Goal: Book appointment/travel/reservation

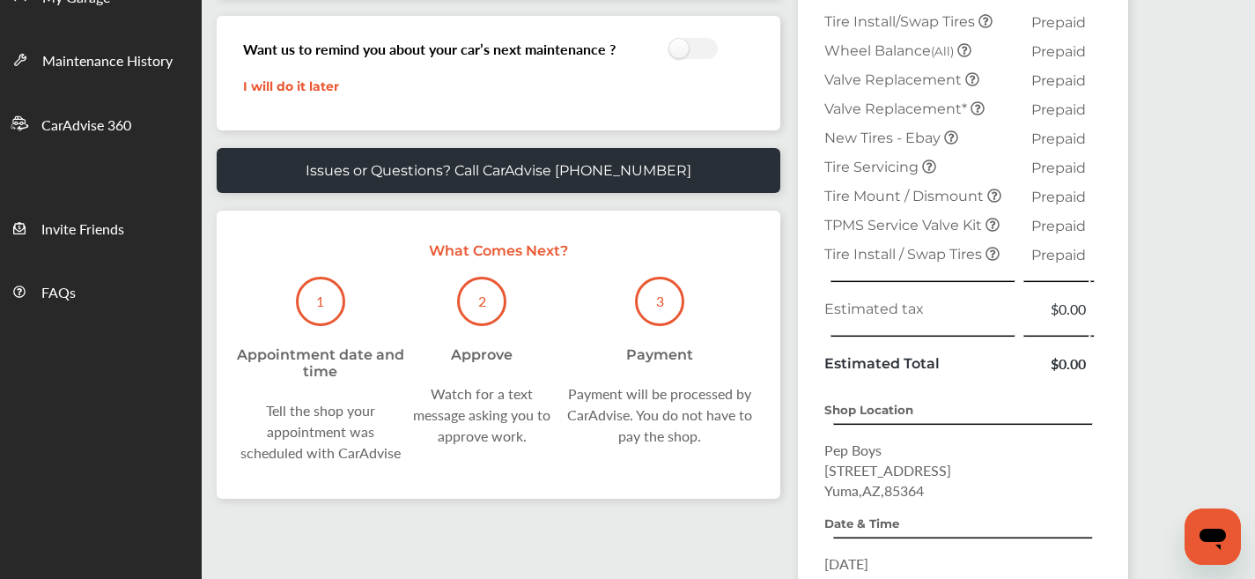
scroll to position [646, 0]
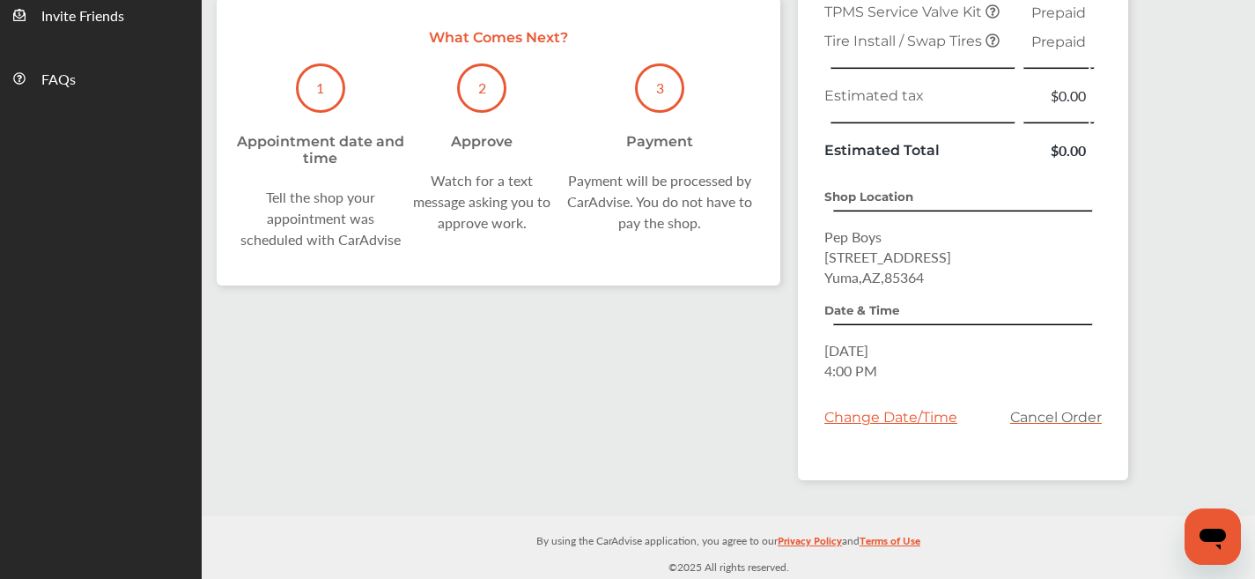
click at [911, 414] on div "Change Date/Time" at bounding box center [890, 417] width 133 height 17
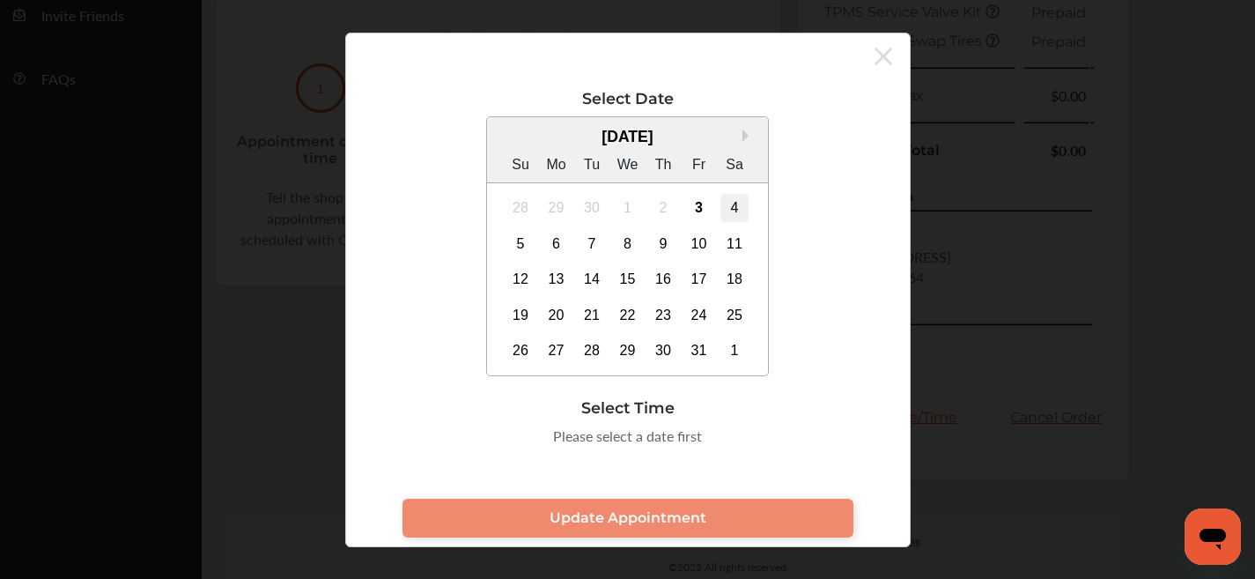
click at [736, 218] on div "4" at bounding box center [734, 208] width 28 height 28
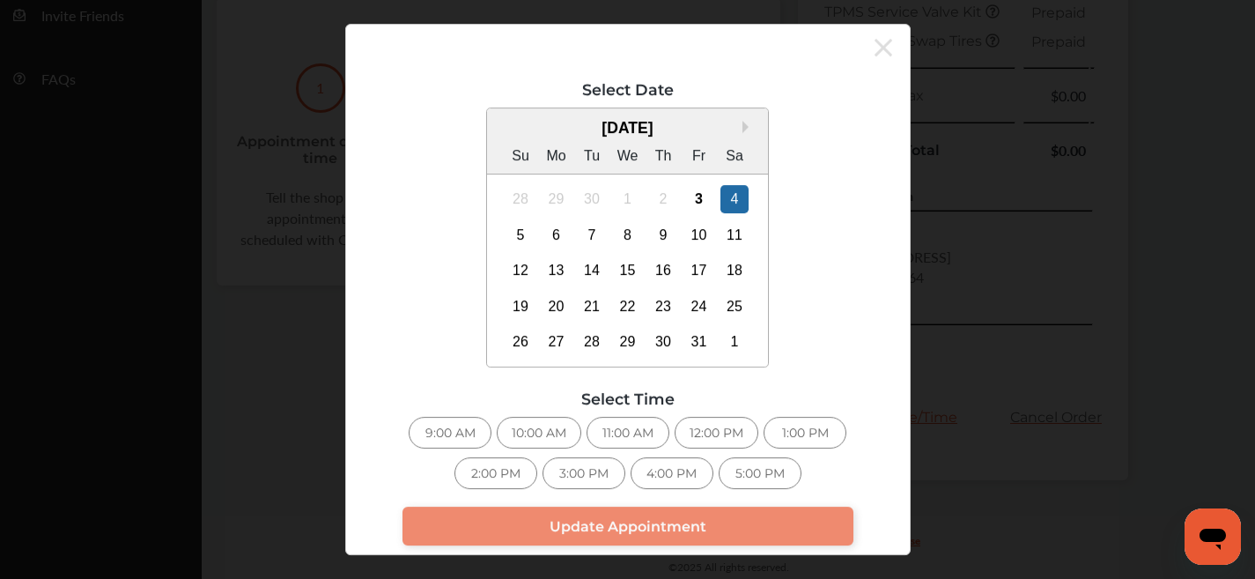
click at [475, 439] on div "9:00 AM" at bounding box center [450, 433] width 83 height 32
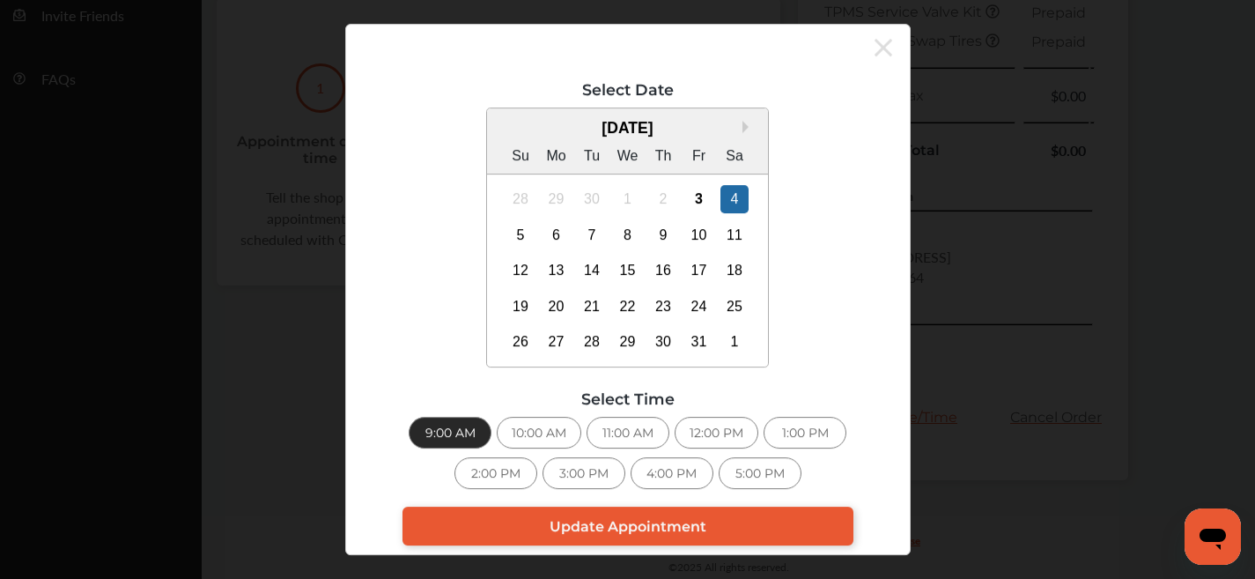
click at [522, 431] on div "10:00 AM" at bounding box center [539, 433] width 85 height 32
click at [442, 405] on div "Select Time" at bounding box center [627, 398] width 511 height 18
click at [447, 434] on div "9:00 AM" at bounding box center [450, 433] width 83 height 32
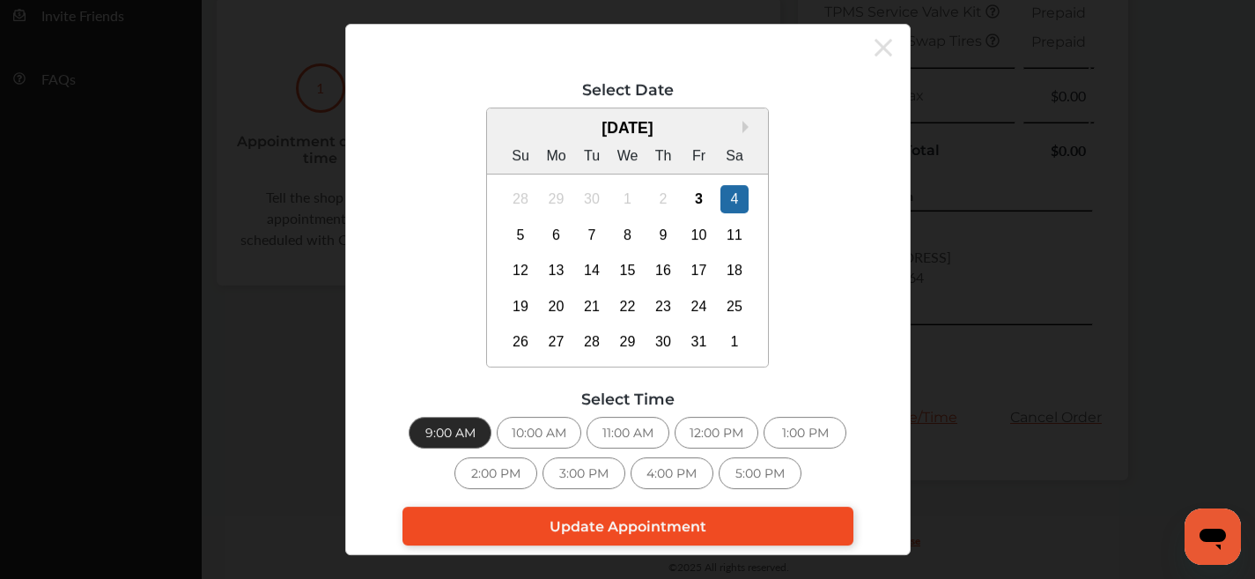
click at [616, 525] on span "Update Appointment" at bounding box center [627, 526] width 157 height 17
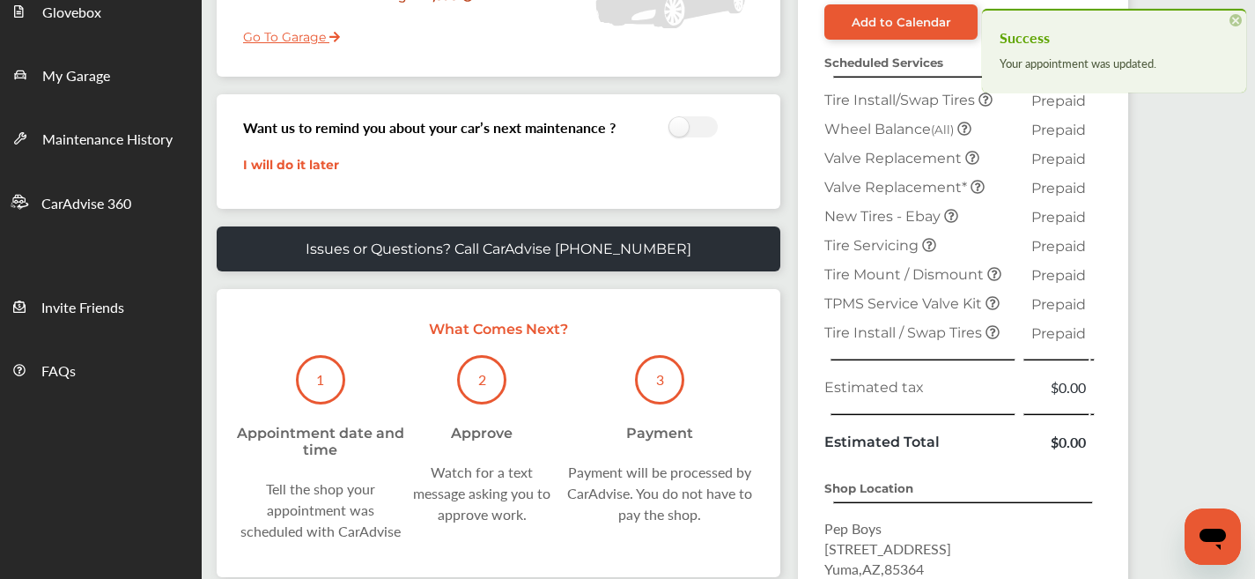
scroll to position [294, 0]
